Goal: Check status: Check status

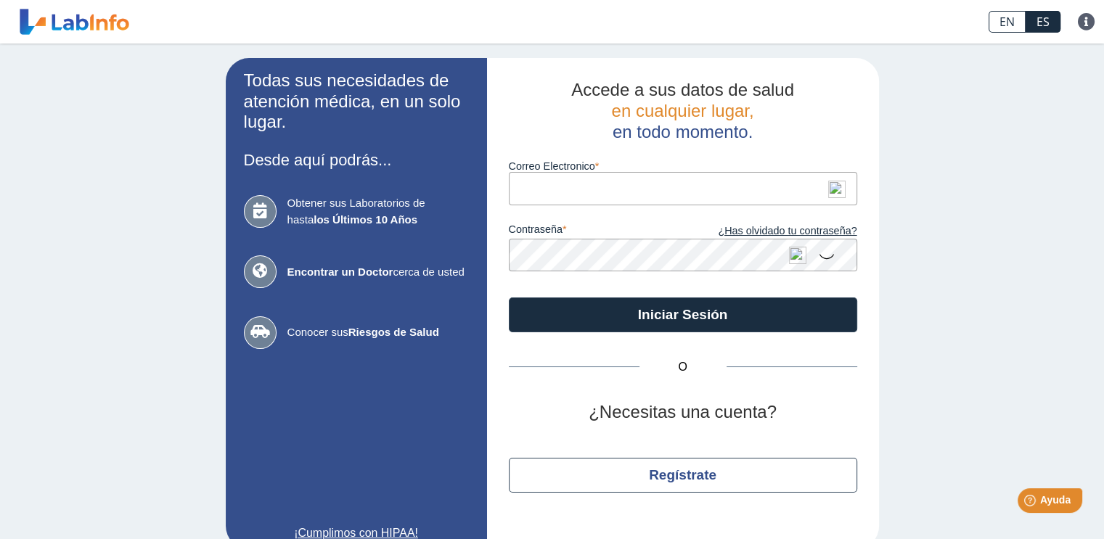
type input "[EMAIL_ADDRESS][DOMAIN_NAME]"
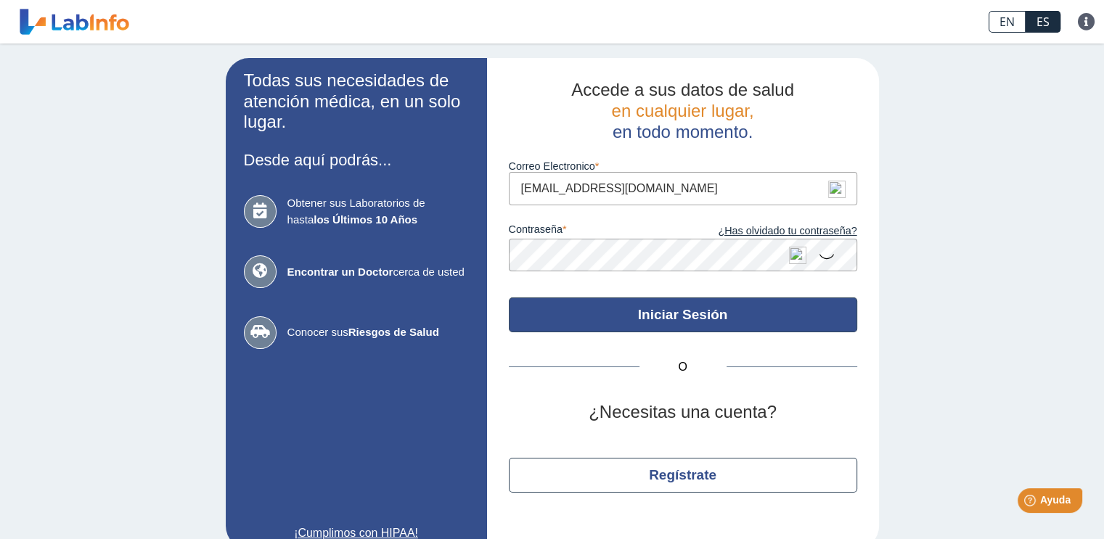
click at [679, 316] on button "Iniciar Sesión" at bounding box center [683, 314] width 348 height 35
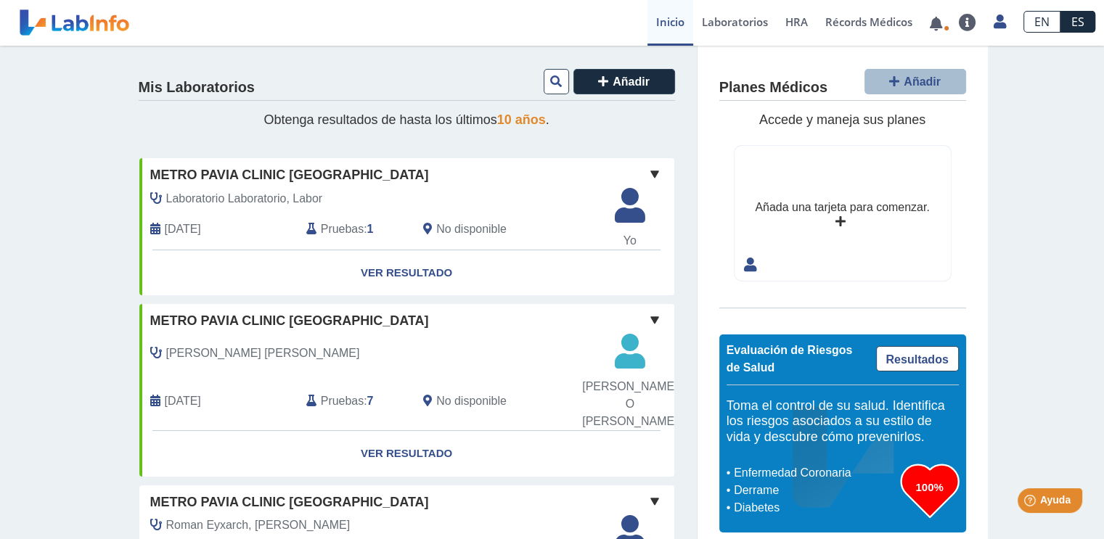
click at [397, 270] on link "Ver Resultado" at bounding box center [406, 273] width 535 height 46
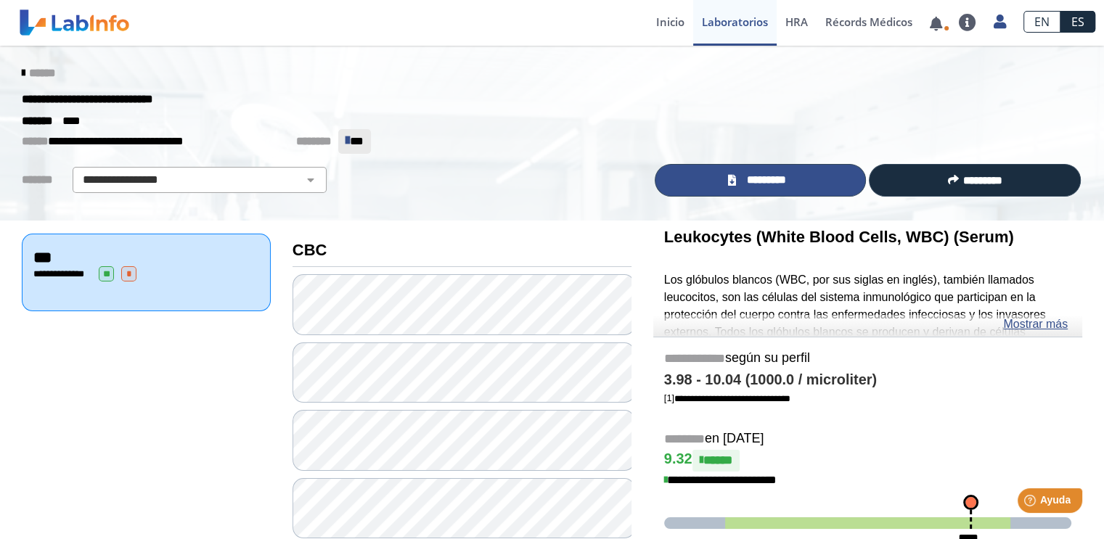
click at [765, 187] on span "*********" at bounding box center [765, 180] width 53 height 17
